Goal: Task Accomplishment & Management: Manage account settings

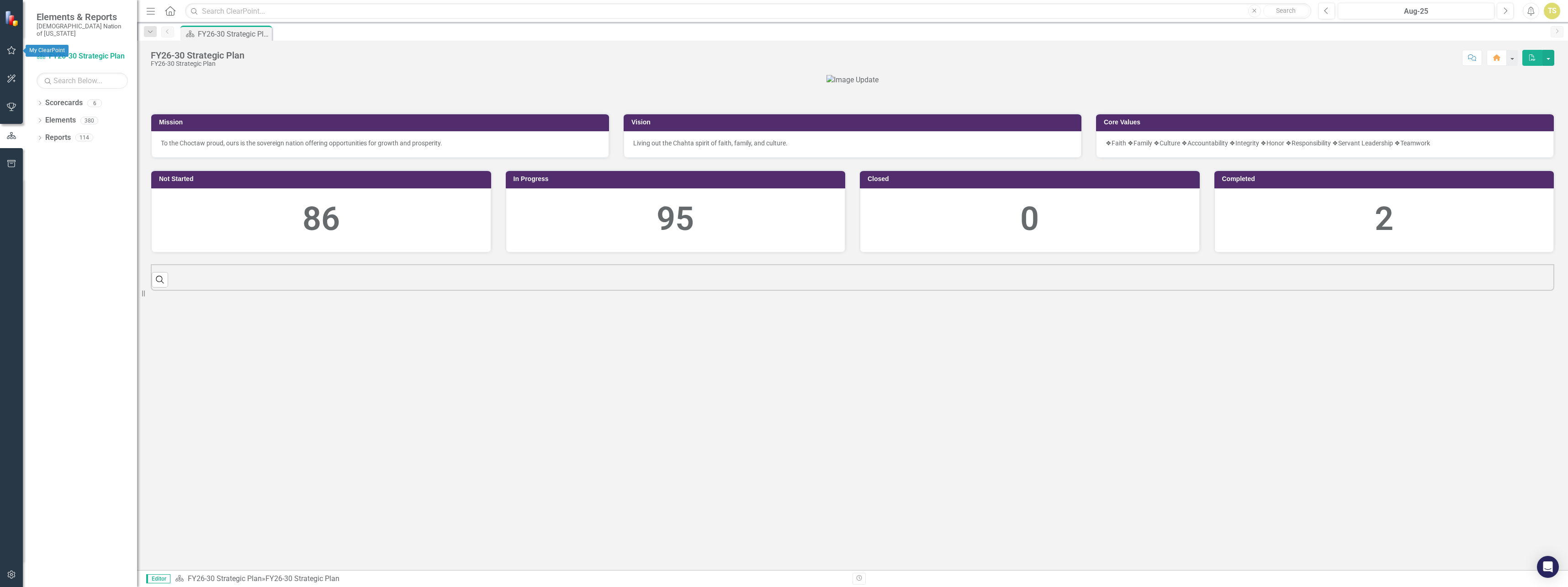
click at [7, 51] on icon "button" at bounding box center [12, 51] width 10 height 7
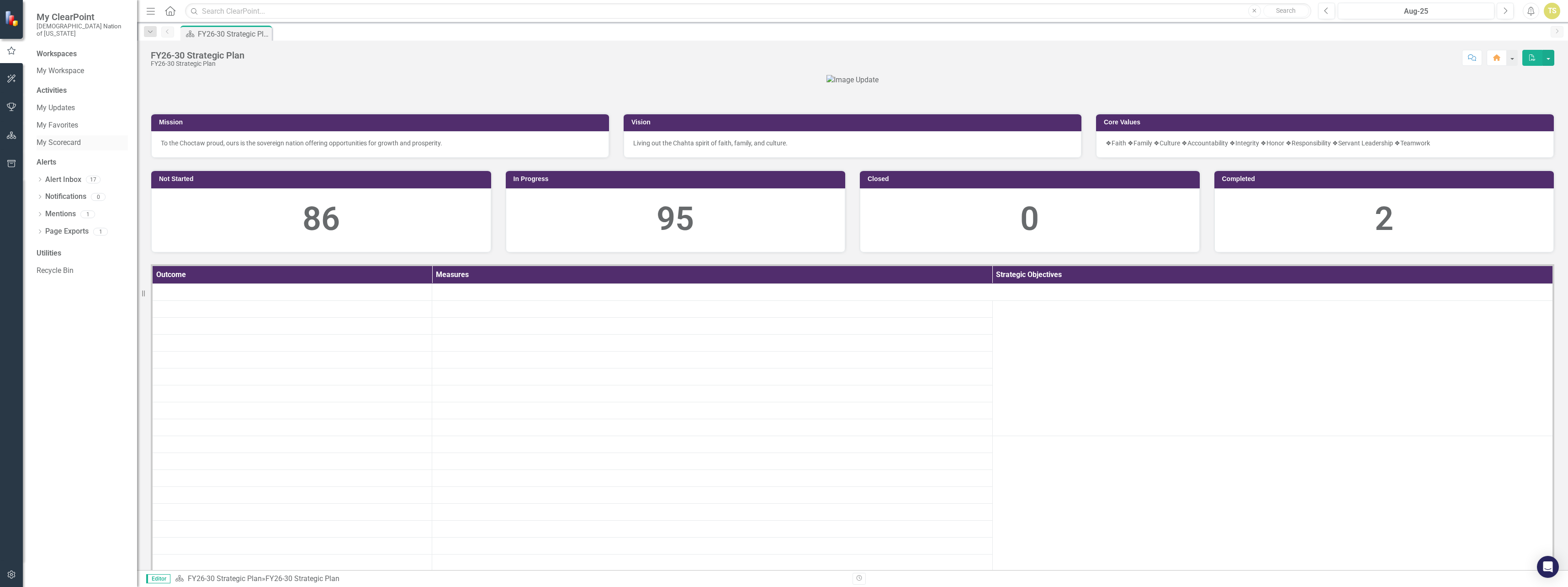
click at [61, 138] on link "My Scorecard" at bounding box center [82, 142] width 91 height 10
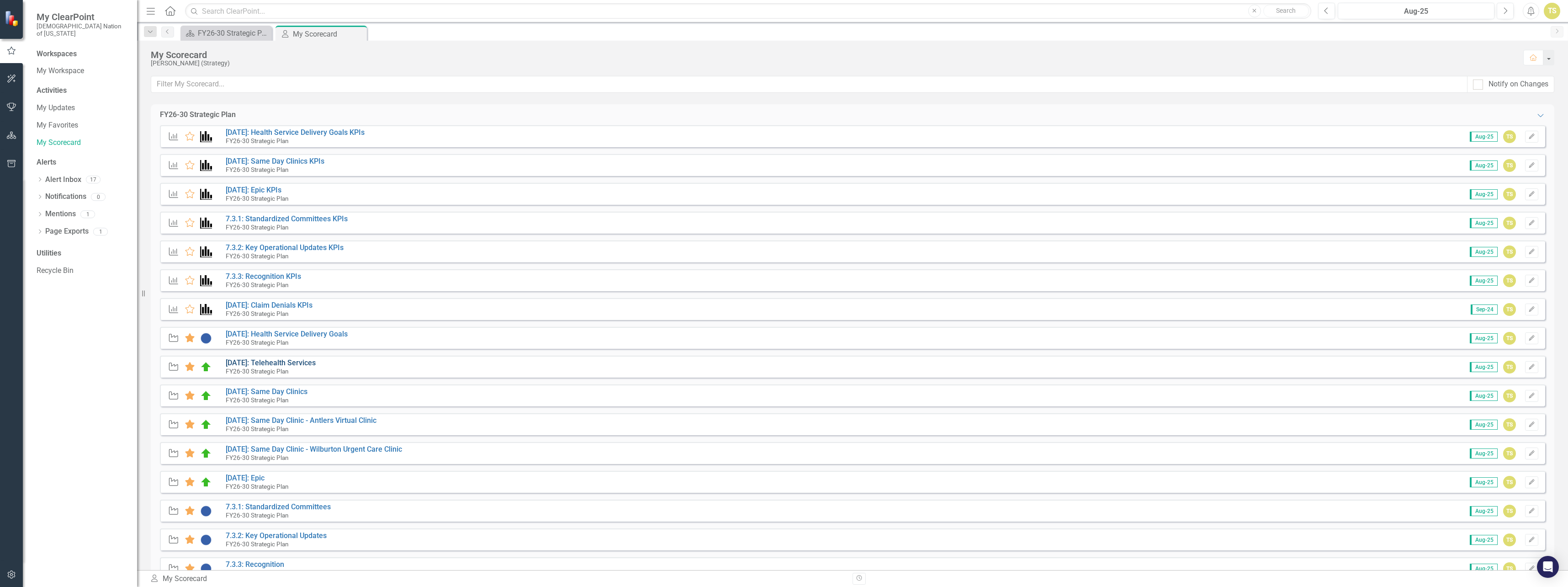
click at [265, 362] on link "[DATE]: Telehealth Services" at bounding box center [271, 362] width 90 height 9
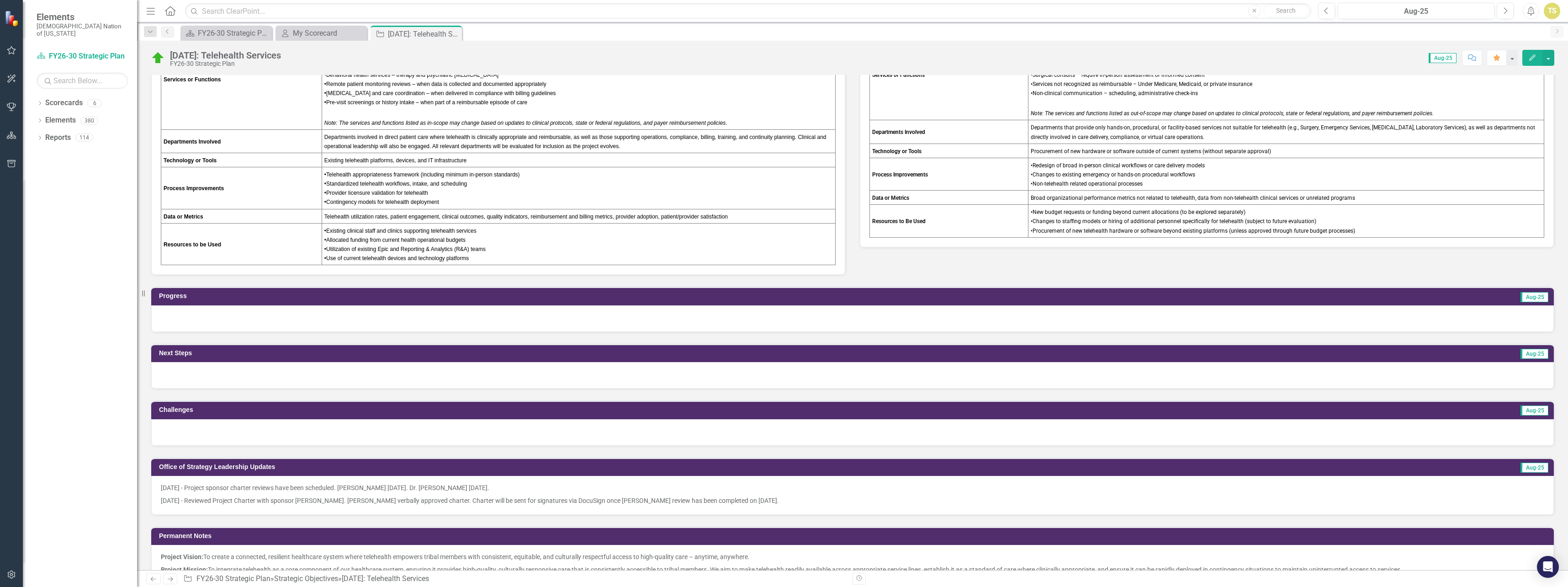
scroll to position [503, 0]
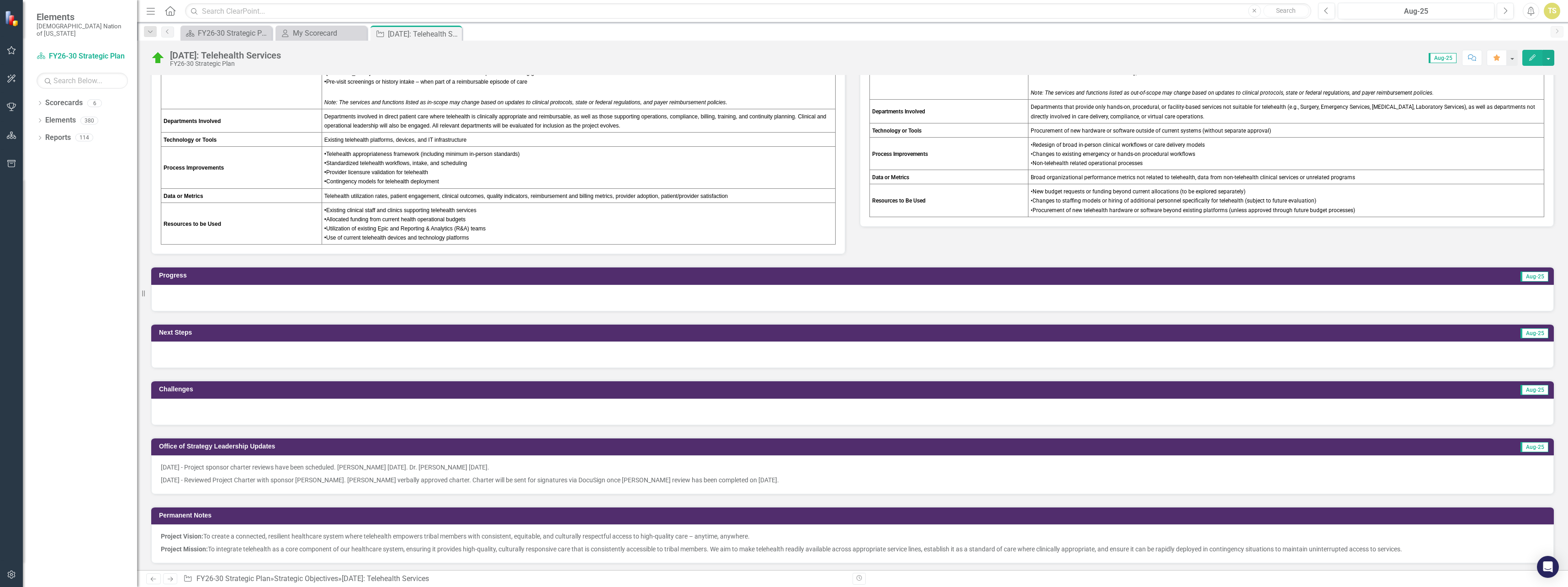
click at [761, 477] on p "[DATE] - Reviewed Project Charter with sponsor [PERSON_NAME]. [PERSON_NAME] ver…" at bounding box center [852, 479] width 1384 height 11
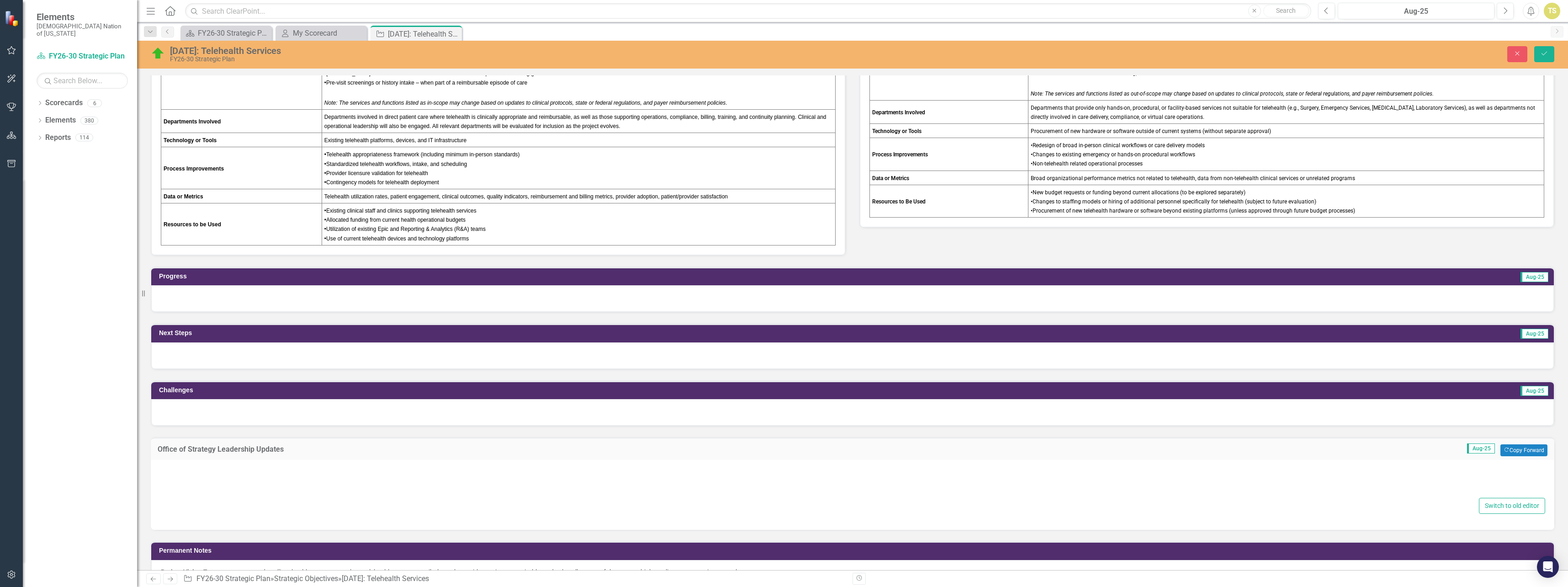
type textarea "<p>[DATE] - Project sponsor charter reviews have been scheduled. [PERSON_NAME] …"
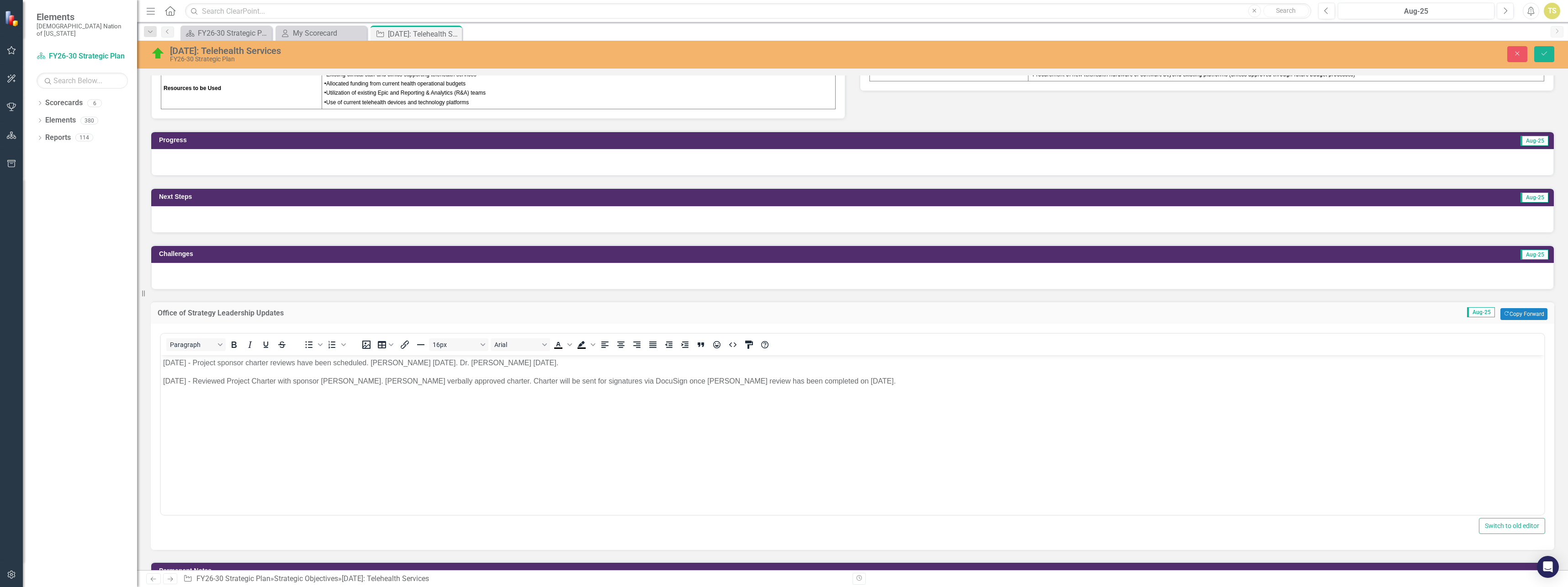
scroll to position [640, 0]
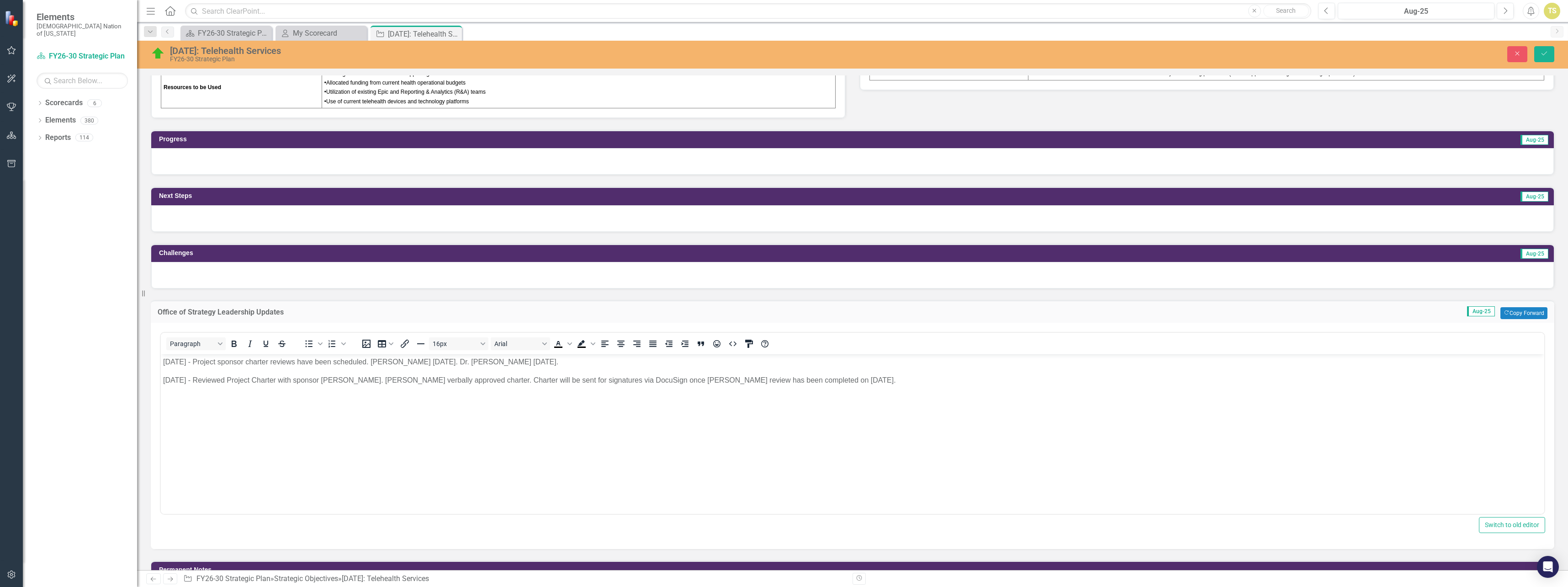
click at [811, 376] on p "[DATE] - Reviewed Project Charter with sponsor [PERSON_NAME]. [PERSON_NAME] ver…" at bounding box center [852, 380] width 1379 height 11
click at [1538, 59] on button "Save" at bounding box center [1544, 54] width 20 height 16
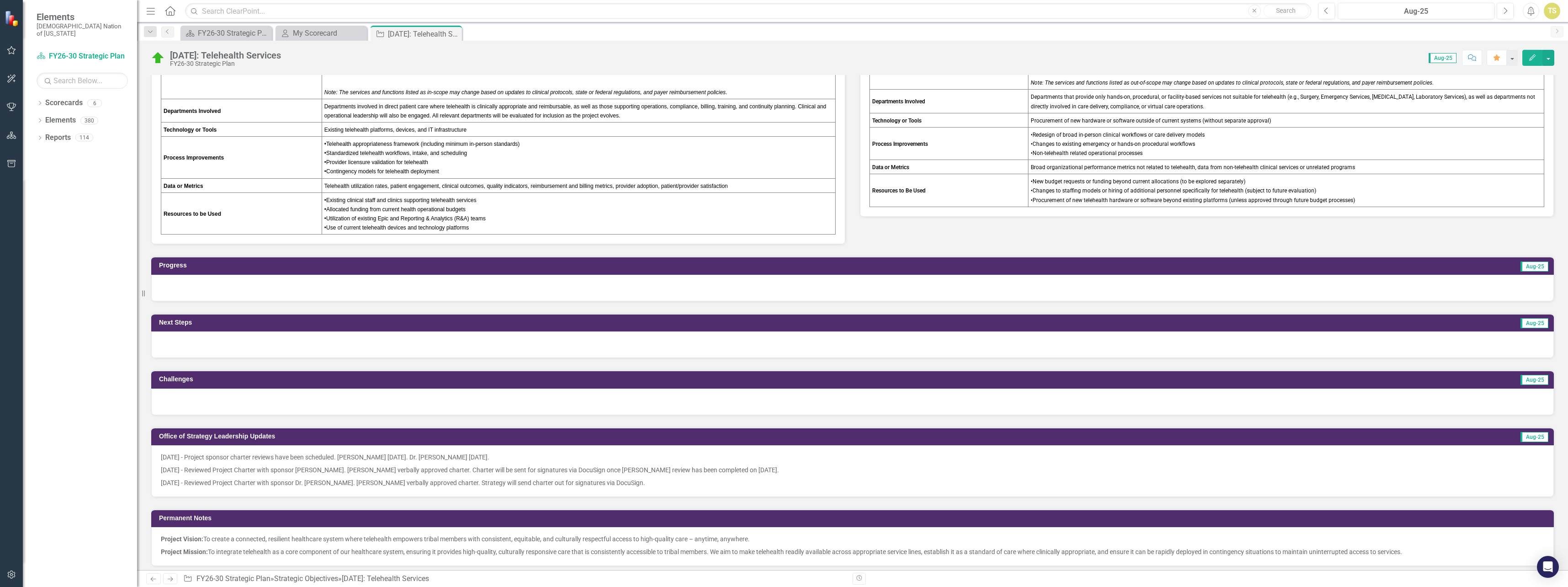
scroll to position [549, 0]
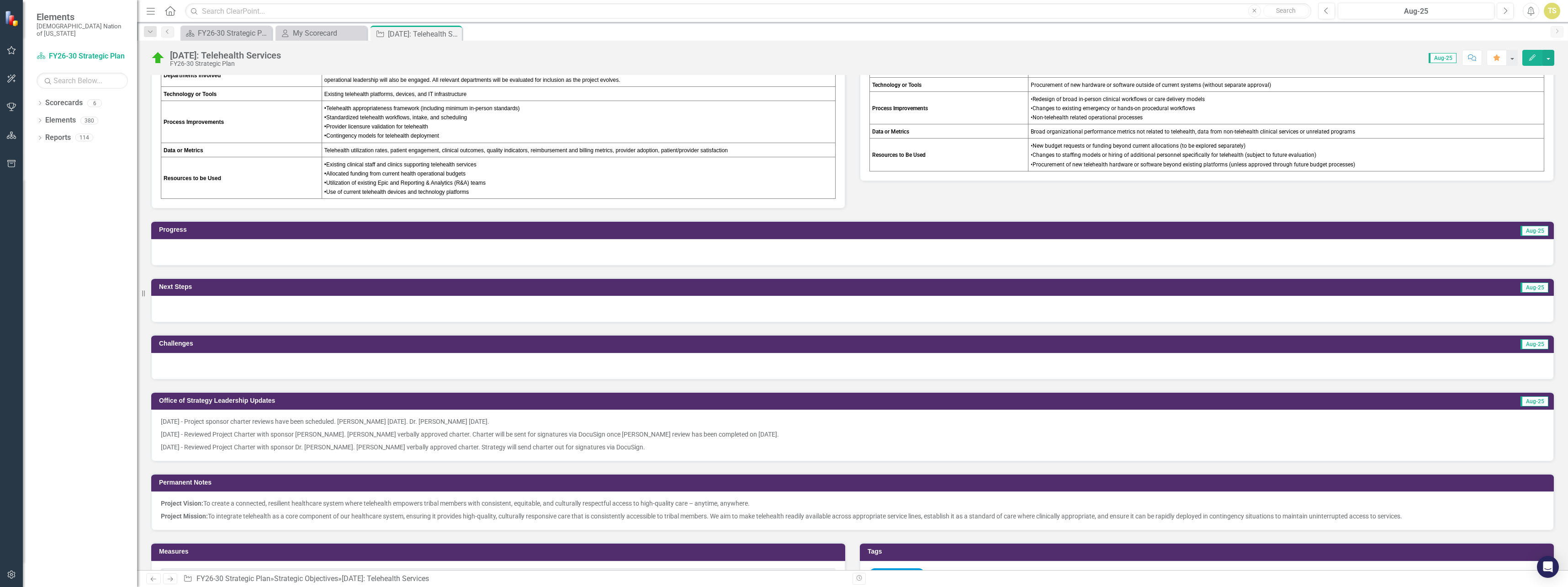
click at [226, 366] on div at bounding box center [852, 366] width 1402 height 27
click at [226, 367] on div at bounding box center [852, 366] width 1402 height 27
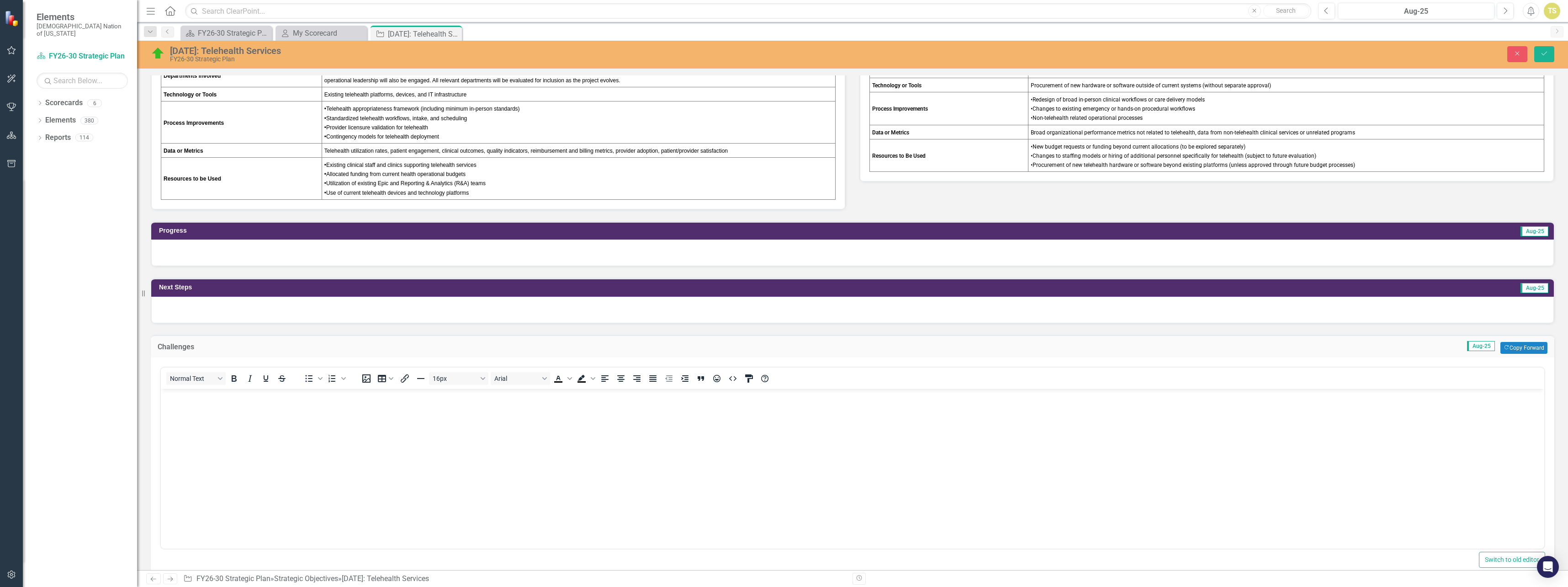
scroll to position [0, 0]
click at [236, 415] on body "Rich Text Area. Press ALT-0 for help." at bounding box center [852, 457] width 1384 height 137
click at [1546, 59] on button "Save" at bounding box center [1544, 54] width 20 height 16
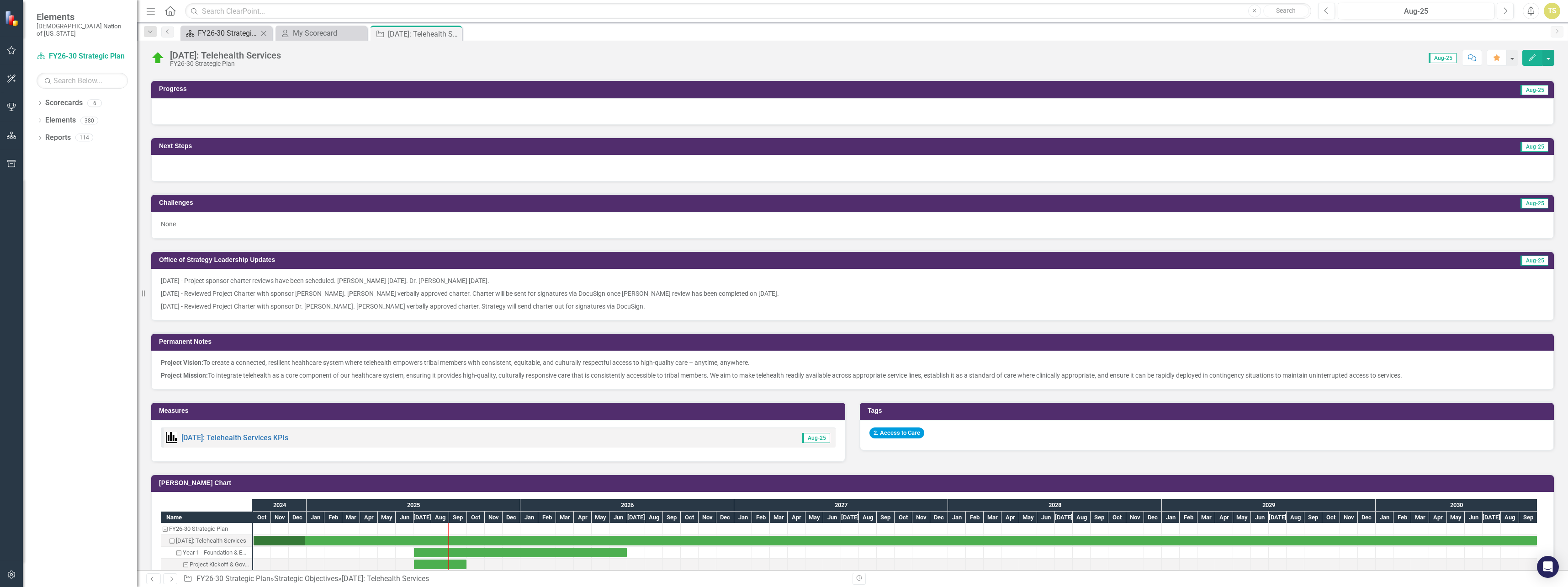
scroll to position [686, 0]
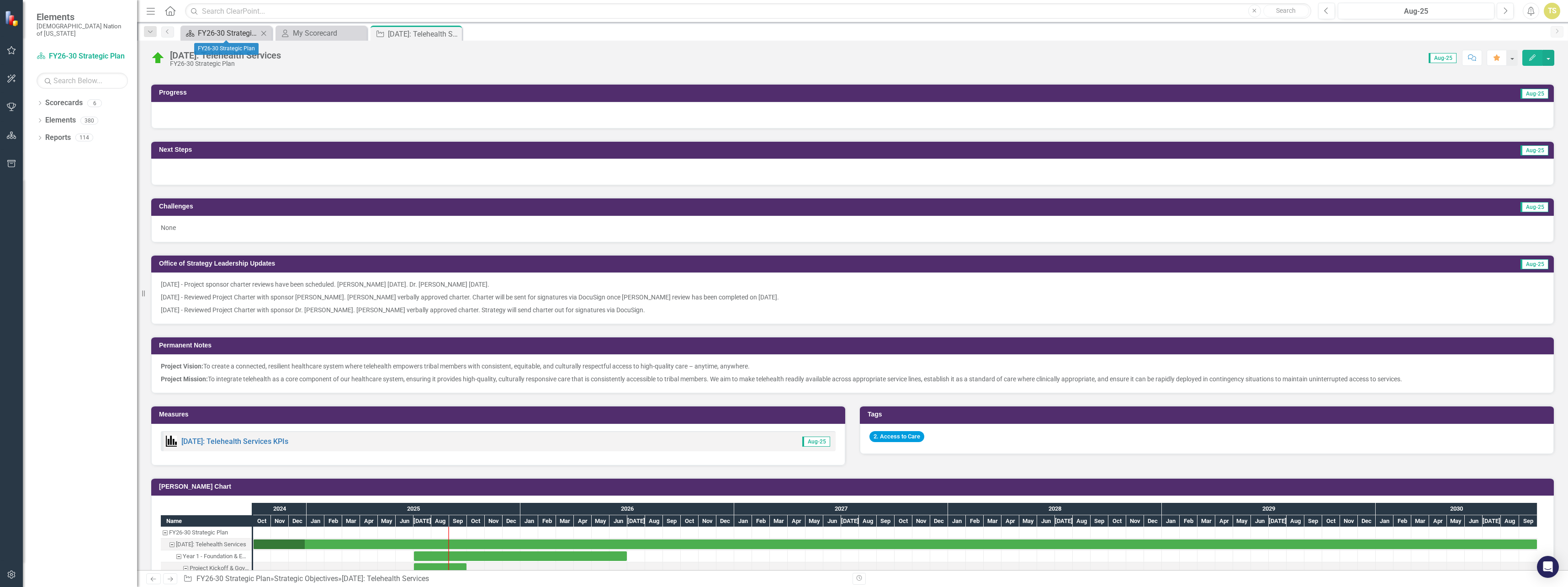
click at [236, 30] on div "FY26-30 Strategic Plan" at bounding box center [228, 33] width 60 height 12
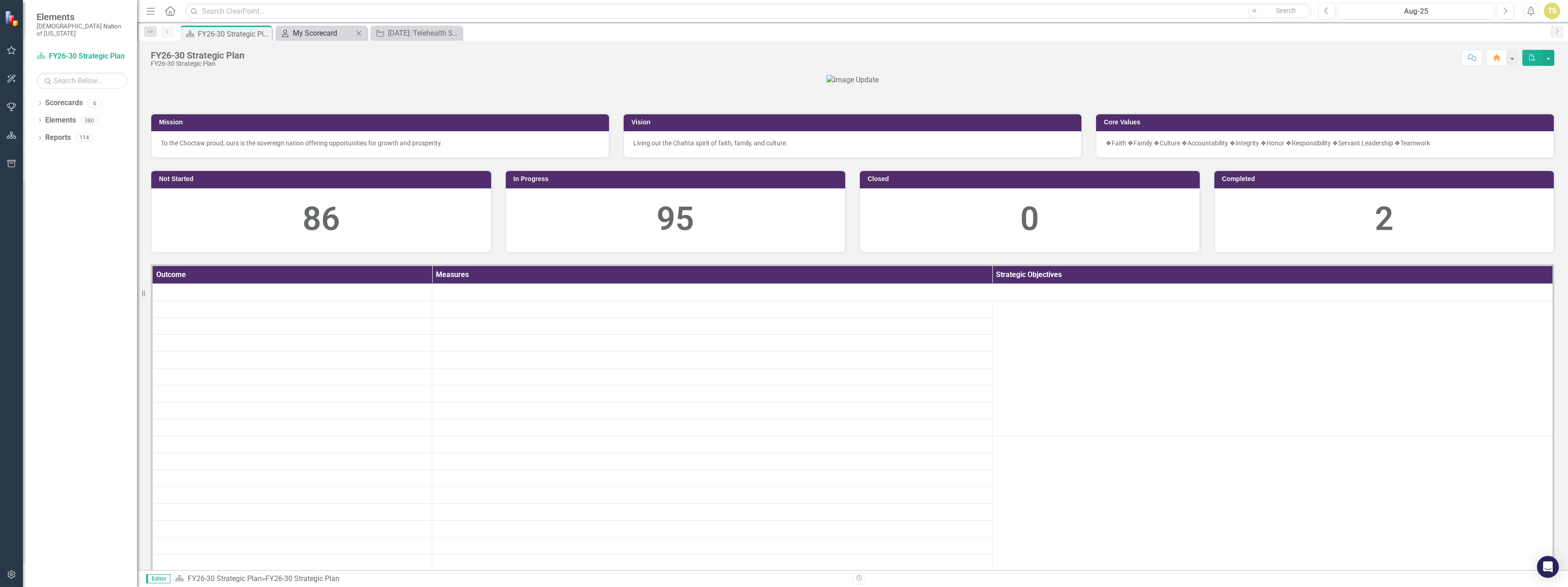
click at [315, 32] on div "My Scorecard" at bounding box center [323, 33] width 60 height 12
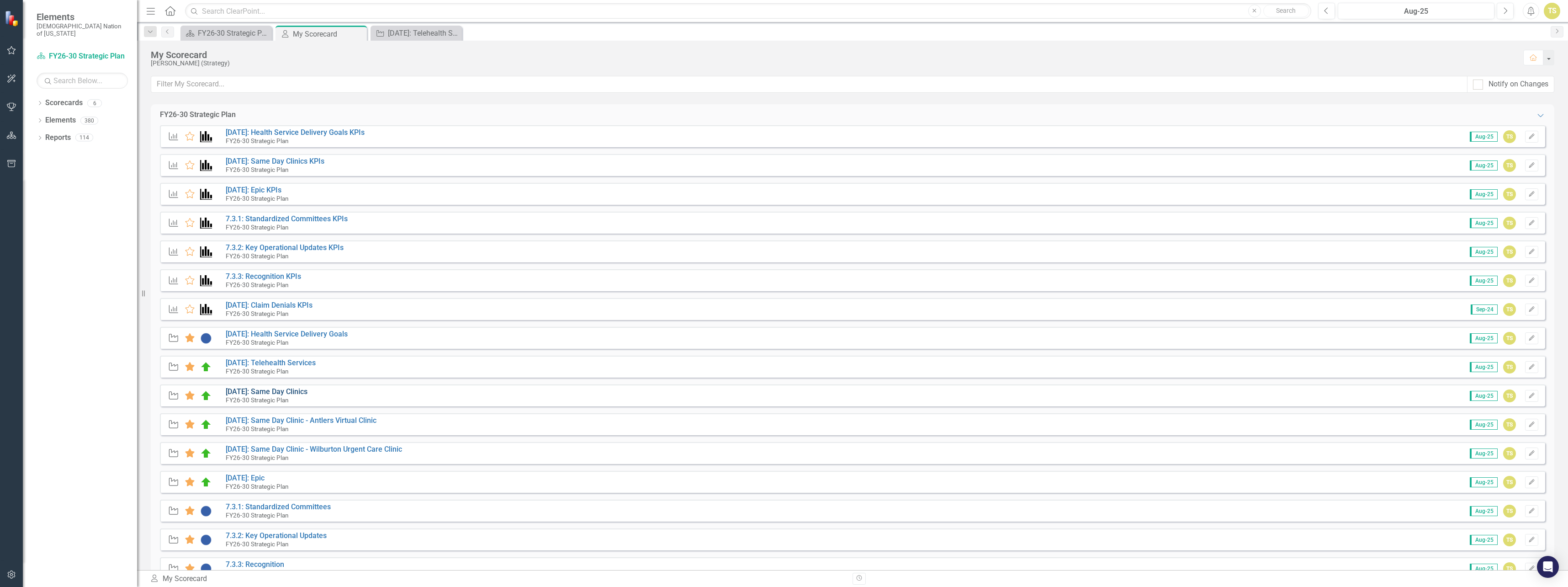
click at [267, 393] on link "[DATE]: Same Day Clinics" at bounding box center [267, 392] width 82 height 9
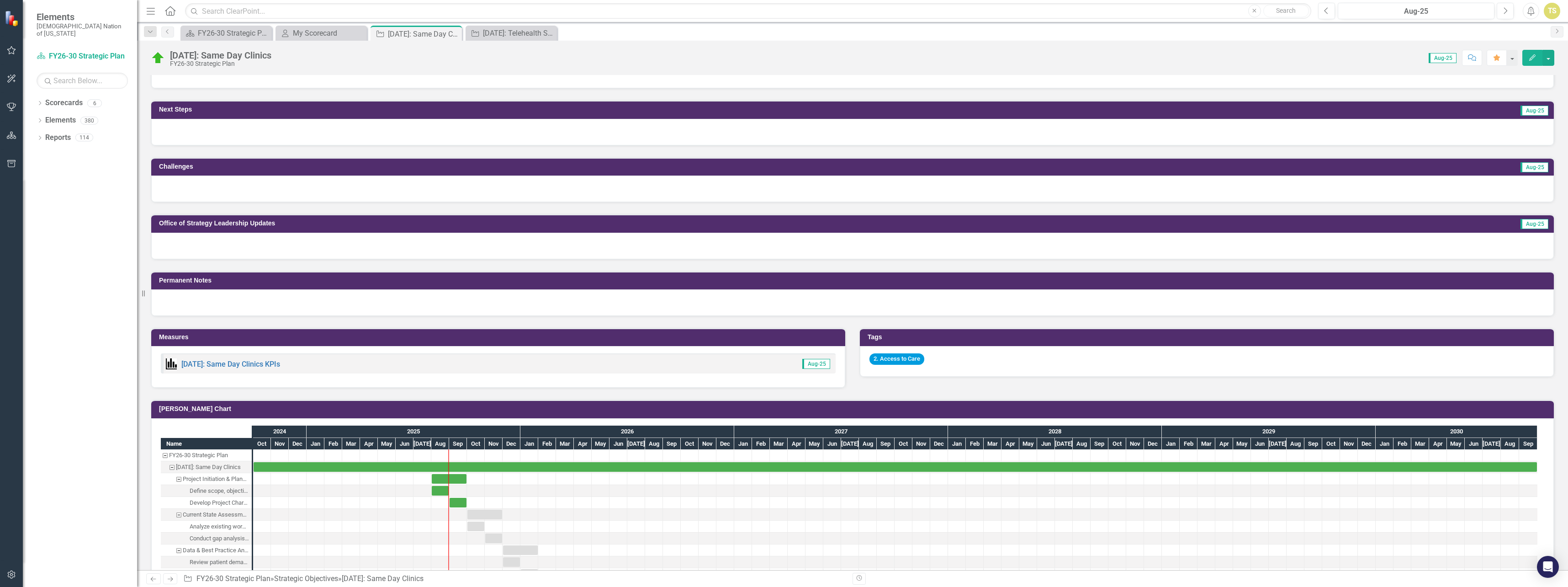
scroll to position [326, 0]
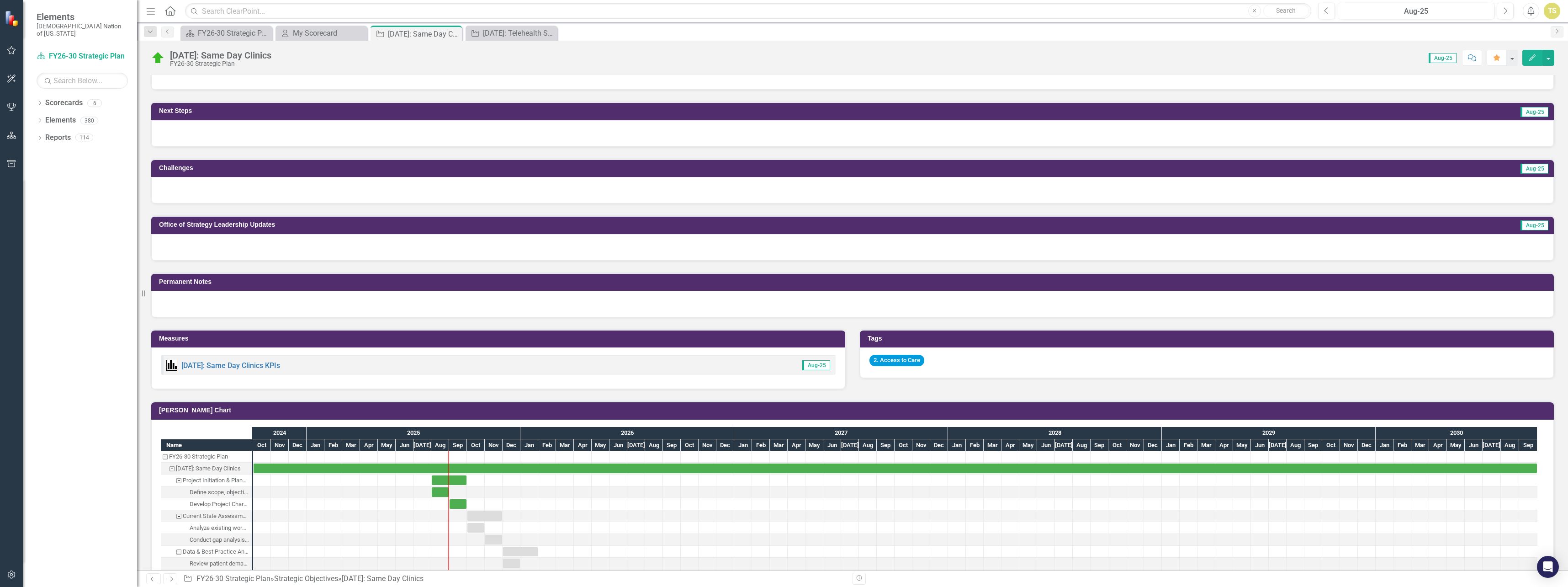
click at [272, 253] on div at bounding box center [852, 247] width 1402 height 27
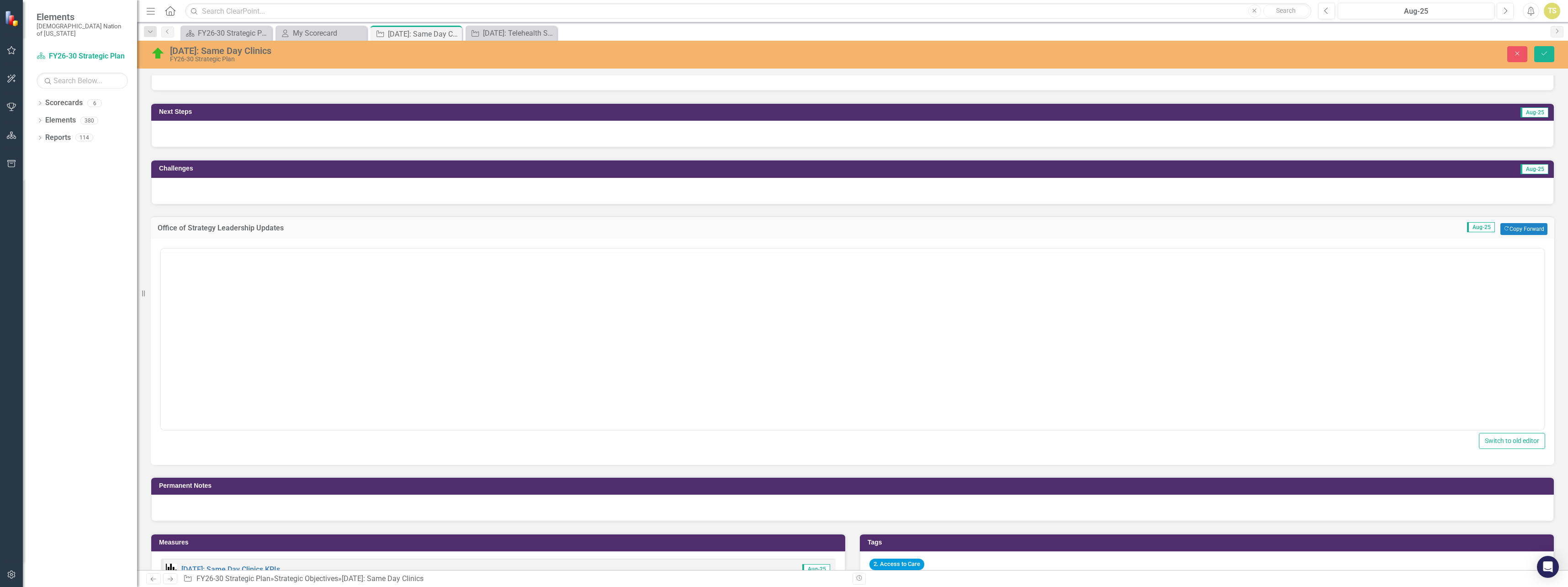
scroll to position [0, 0]
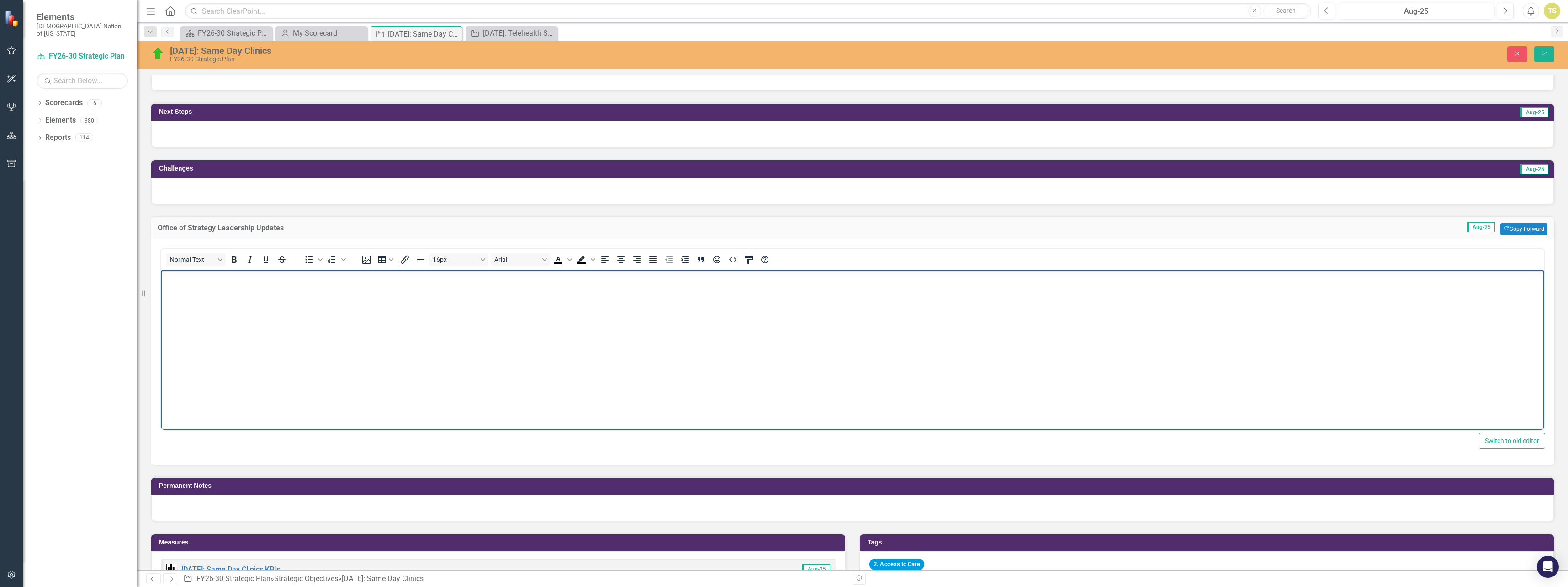
click at [266, 290] on body "Rich Text Area. Press ALT-0 for help." at bounding box center [852, 338] width 1384 height 137
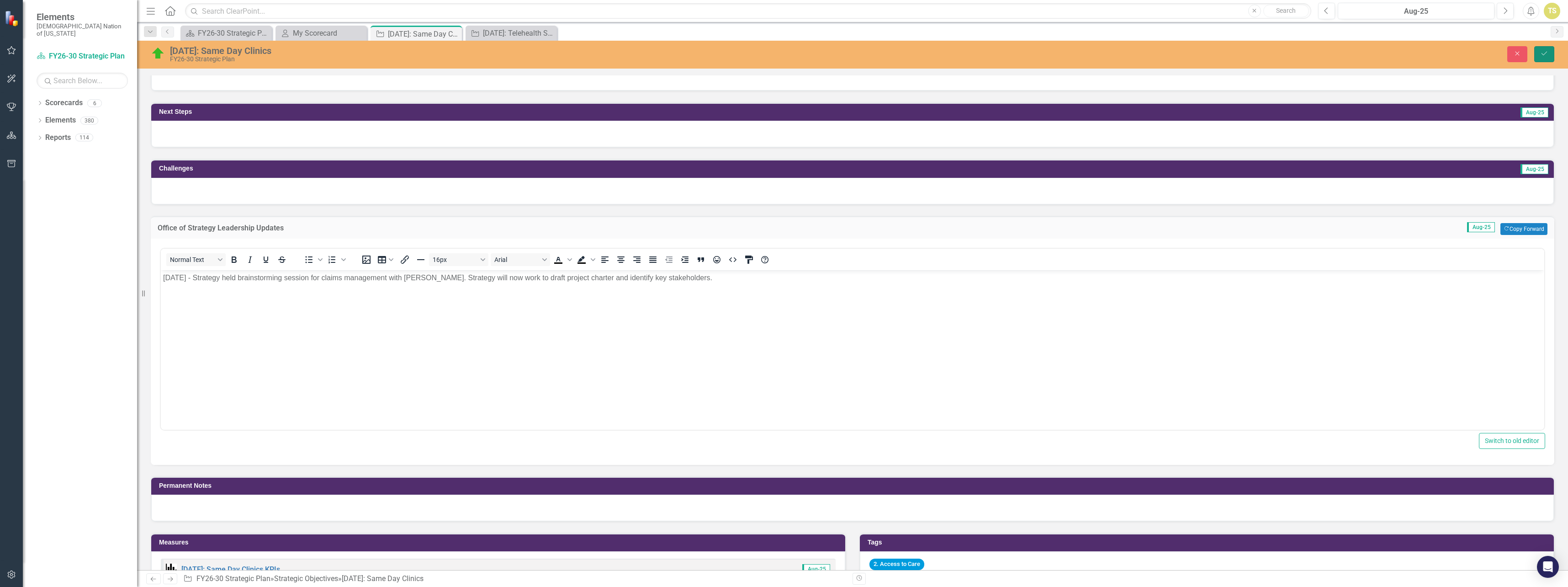
click at [1541, 58] on button "Save" at bounding box center [1544, 54] width 20 height 16
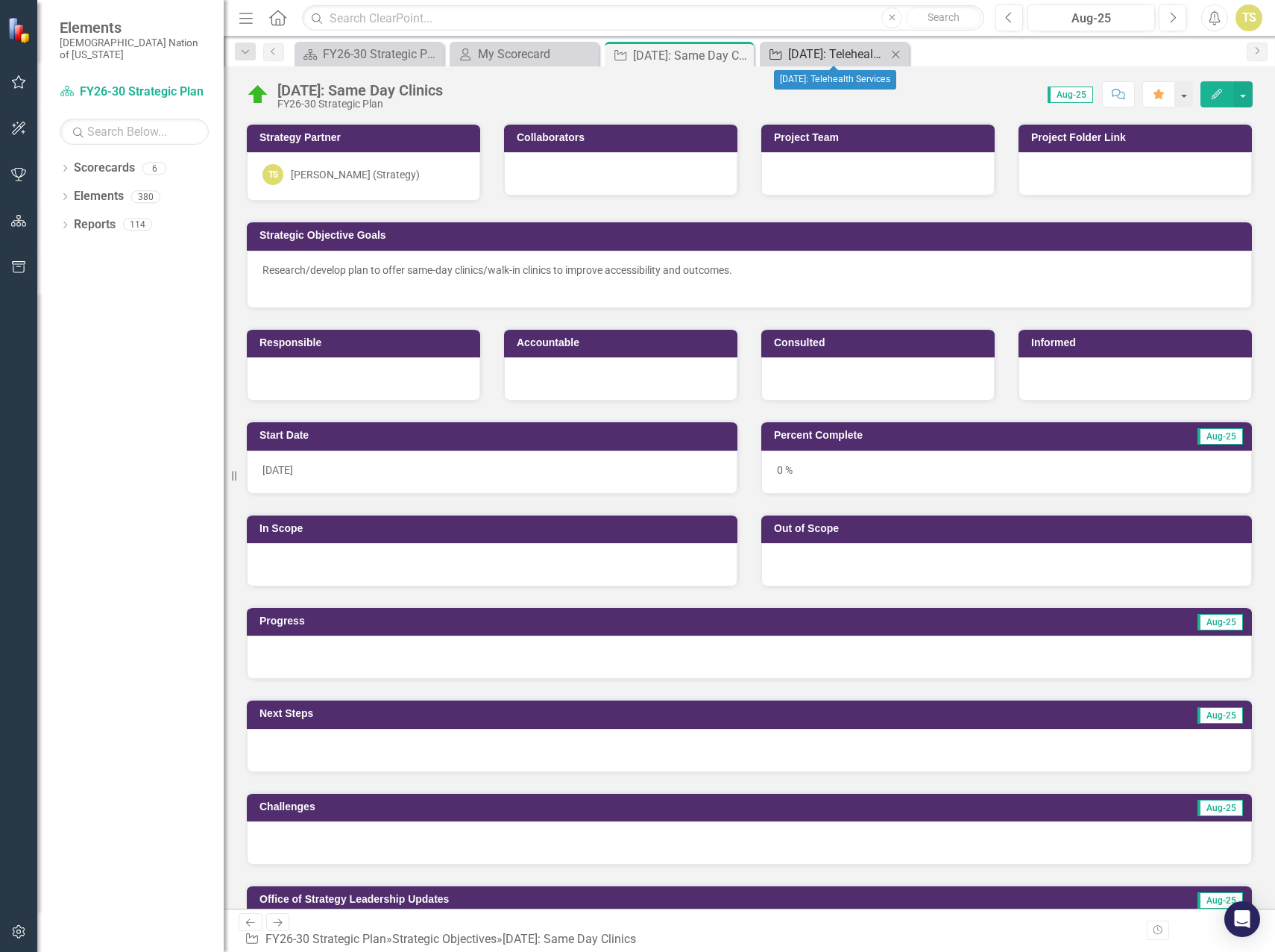
click at [808, 56] on div "[DATE]: Telehealth Services" at bounding box center [837, 54] width 98 height 19
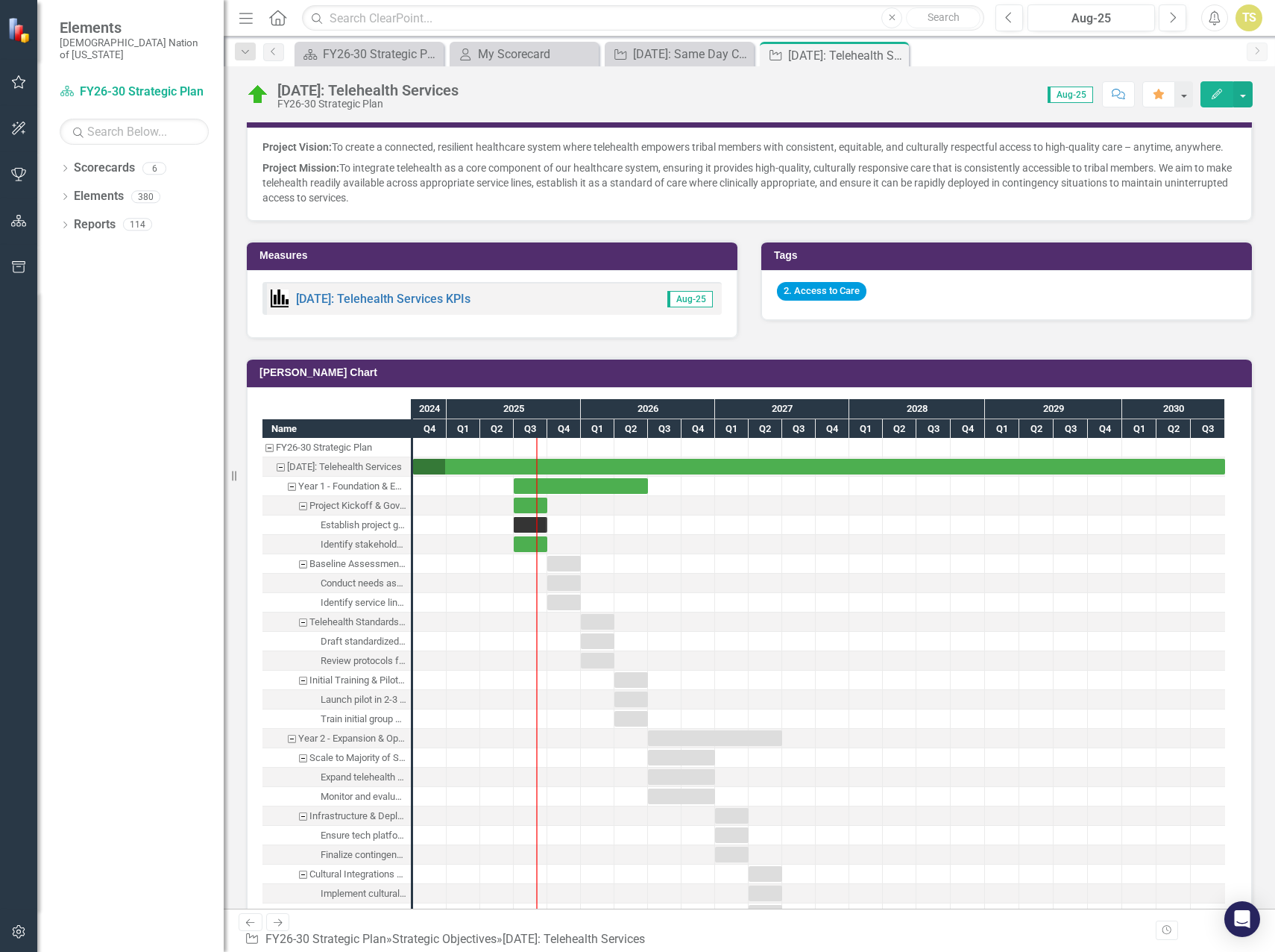
scroll to position [1492, 0]
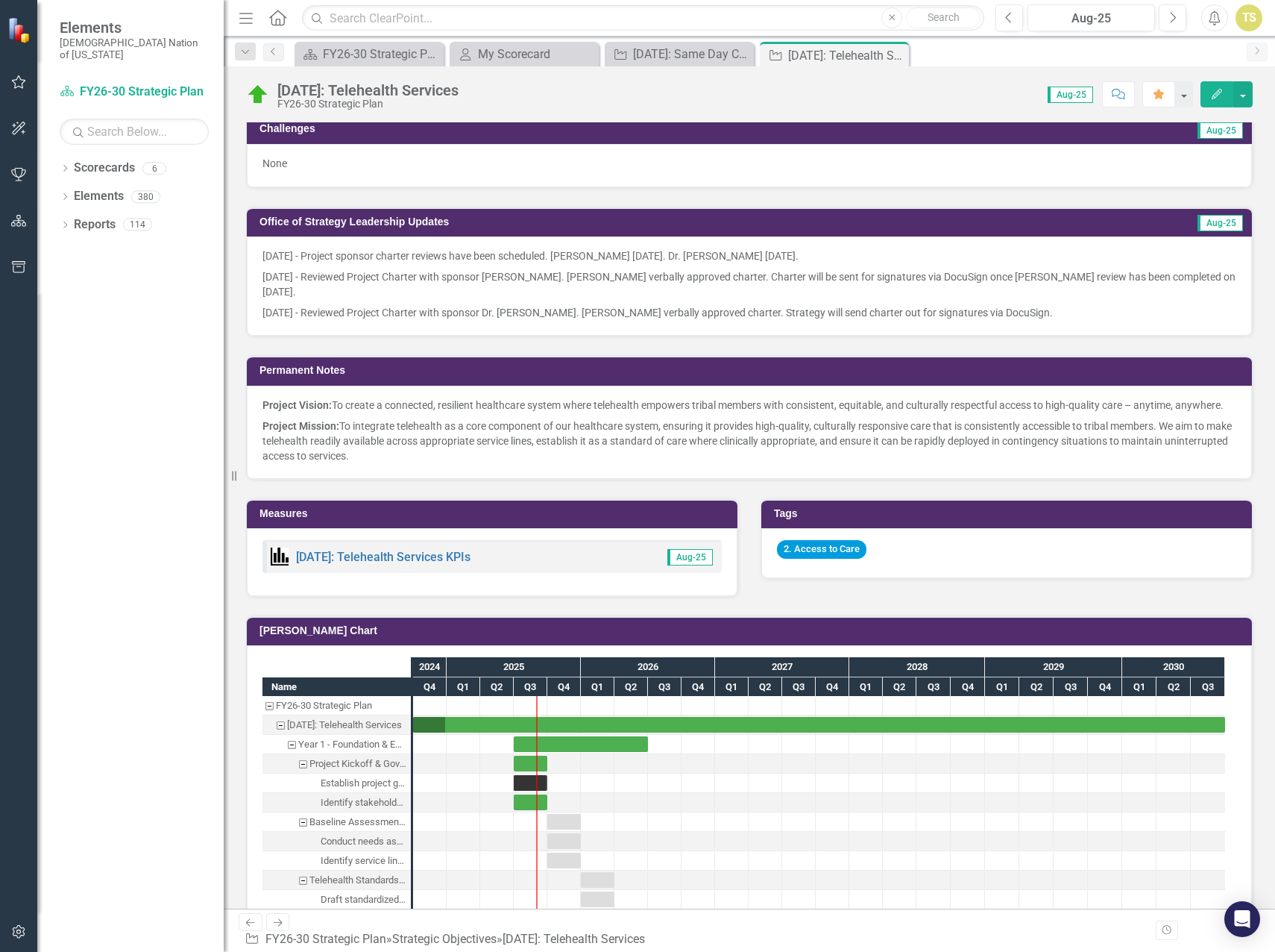
click at [1001, 302] on div "8/1/25 - Project sponsor charter reviews have been scheduled. Todd Hallmark 8/6…" at bounding box center [749, 286] width 1006 height 99
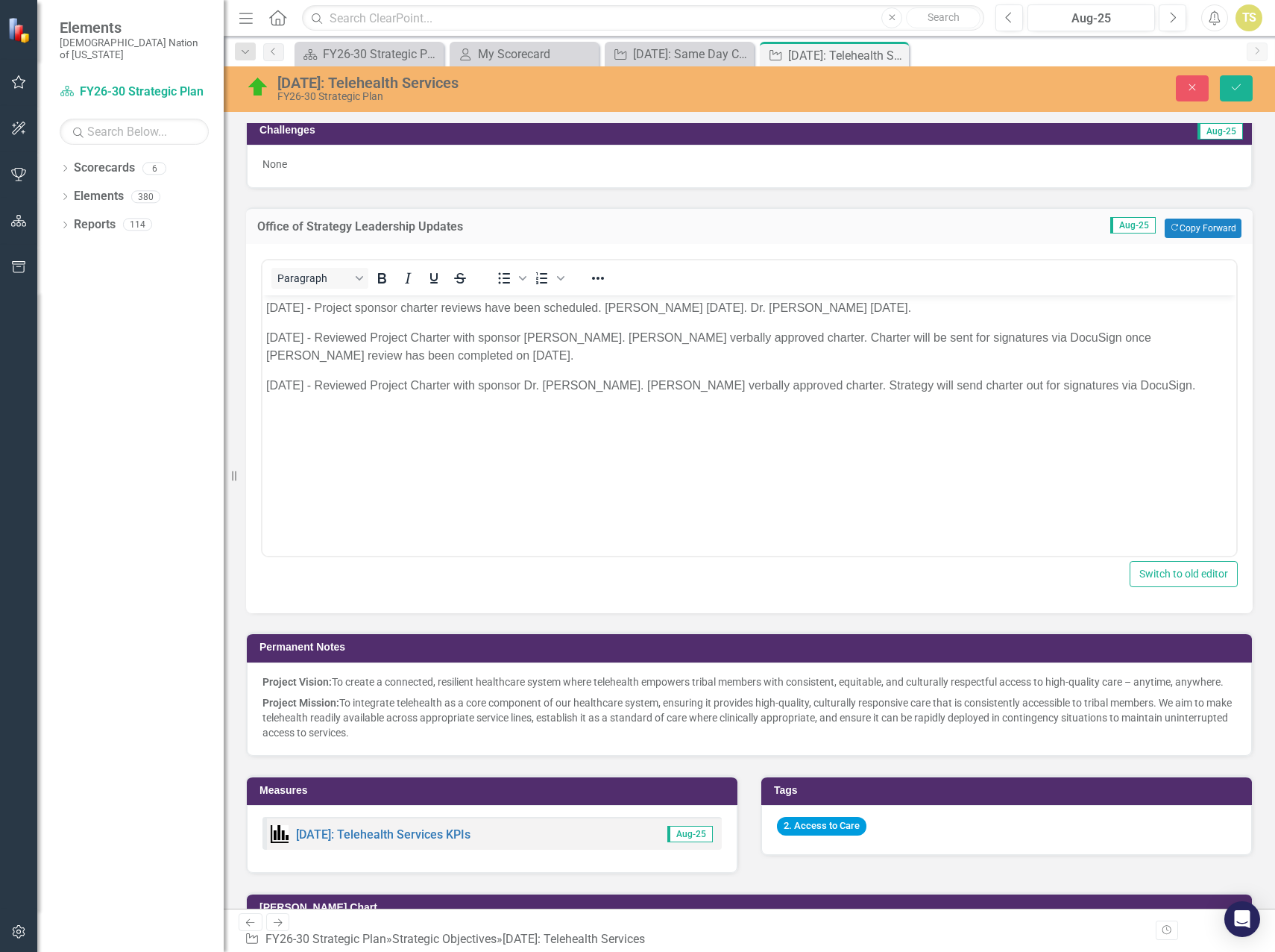
scroll to position [0, 0]
click at [1102, 399] on body "8/1/25 - Project sponsor charter reviews have been scheduled. Todd Hallmark 8/6…" at bounding box center [749, 406] width 974 height 224
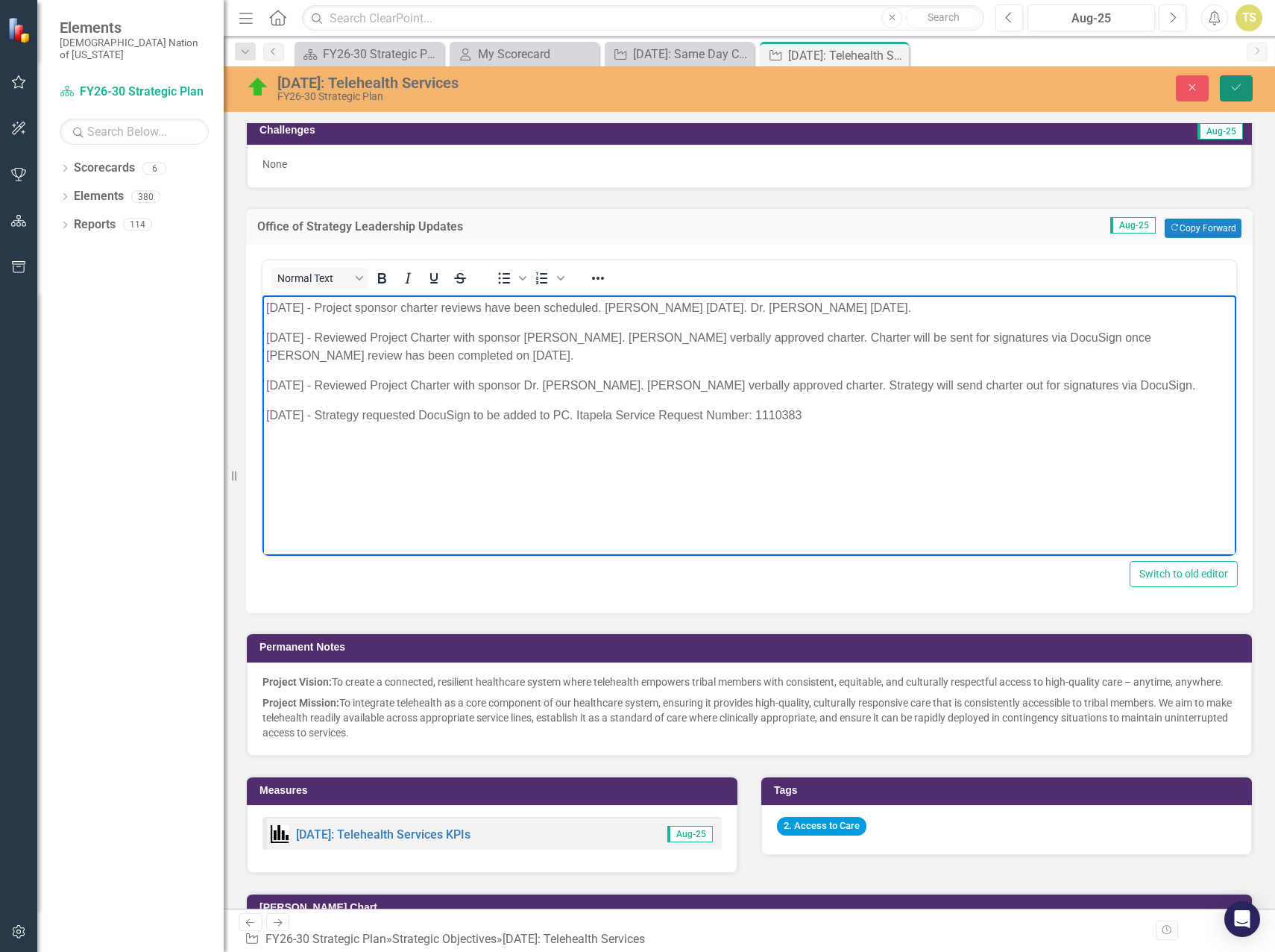
click at [1224, 85] on button "Save" at bounding box center [1236, 88] width 33 height 26
